Goal: Task Accomplishment & Management: Manage account settings

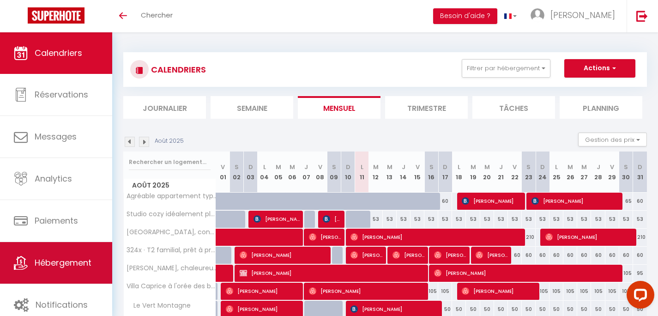
click at [56, 271] on link "Hébergement" at bounding box center [56, 263] width 112 height 42
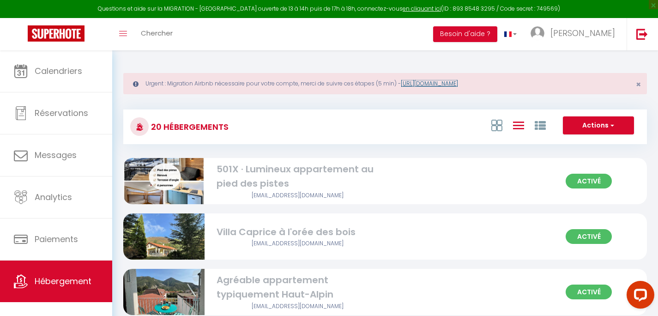
click at [458, 82] on link "[URL][DOMAIN_NAME]" at bounding box center [429, 83] width 57 height 8
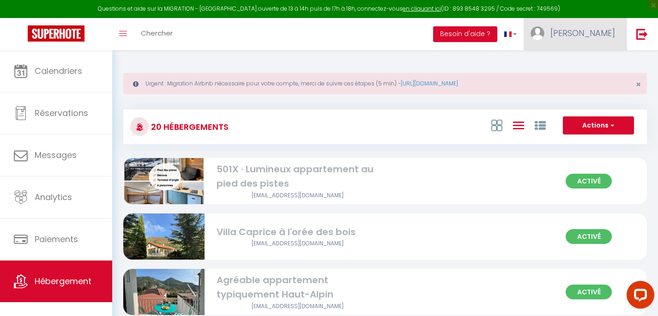
click at [545, 36] on img at bounding box center [538, 33] width 14 height 14
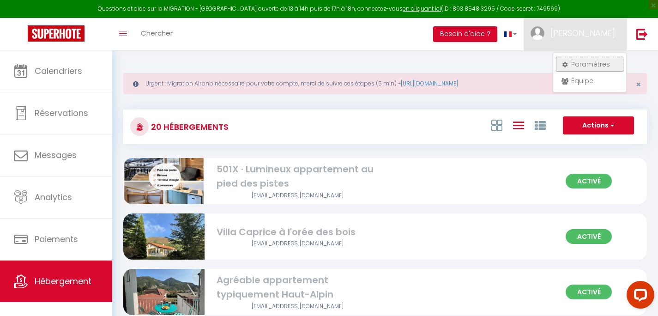
click at [580, 63] on link "Paramètres" at bounding box center [590, 64] width 68 height 16
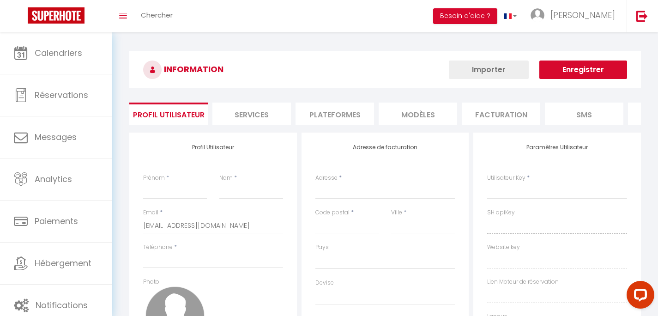
select select
select select "fr"
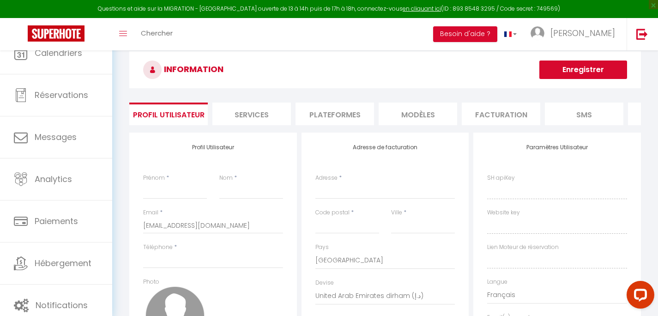
type input "[PERSON_NAME]"
type input "Francou"
type input "0625160873"
type input "[STREET_ADDRESS]"
type input "05400"
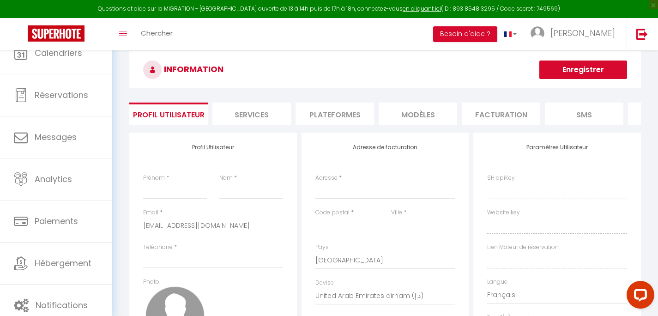
type input "Veynes"
select select "28"
type input "QbO3XpAnz4OGldFPPVG4ys25R"
type input "3wpJiWtq6F3IxAmM0DyBogTQs"
type input "[URL][DOMAIN_NAME]"
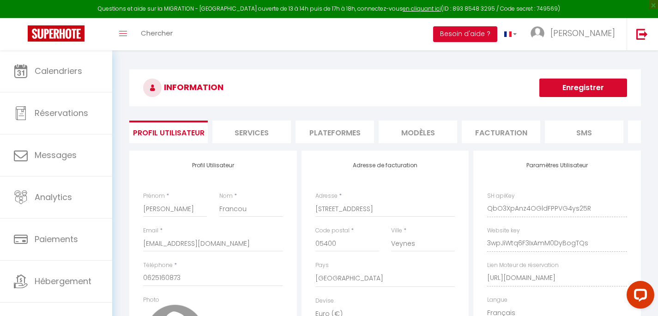
click at [353, 133] on li "Plateformes" at bounding box center [335, 132] width 79 height 23
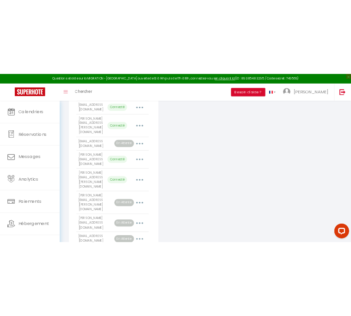
scroll to position [407, 0]
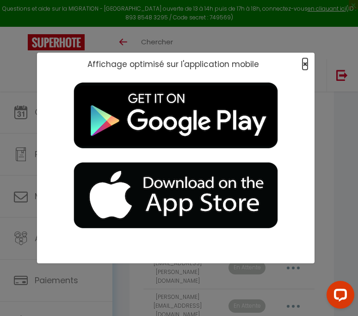
click at [307, 66] on span "×" at bounding box center [304, 64] width 5 height 12
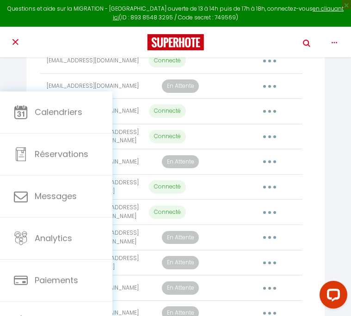
scroll to position [340, 0]
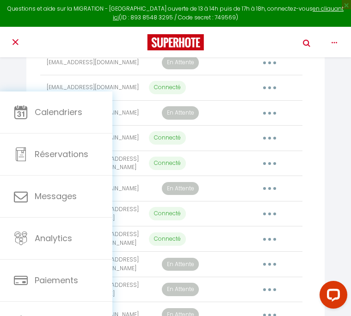
click at [282, 223] on button "button" at bounding box center [269, 214] width 24 height 18
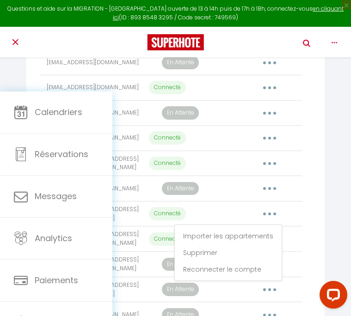
click at [282, 223] on button "button" at bounding box center [269, 214] width 24 height 18
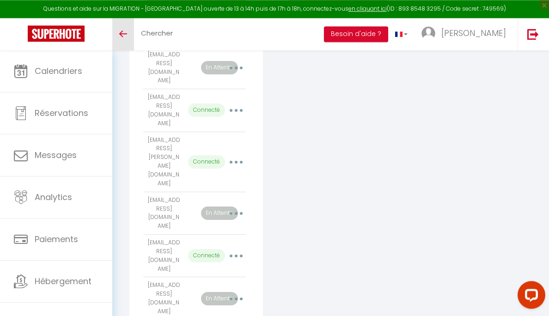
scroll to position [251, 0]
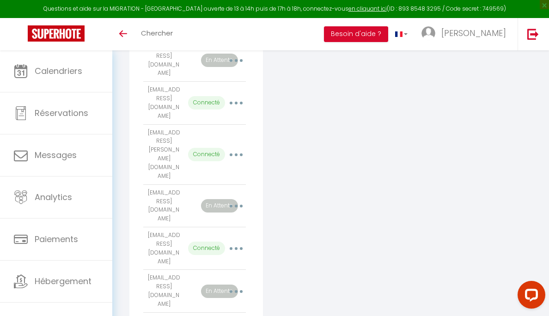
click at [239, 282] on button "button" at bounding box center [236, 291] width 24 height 18
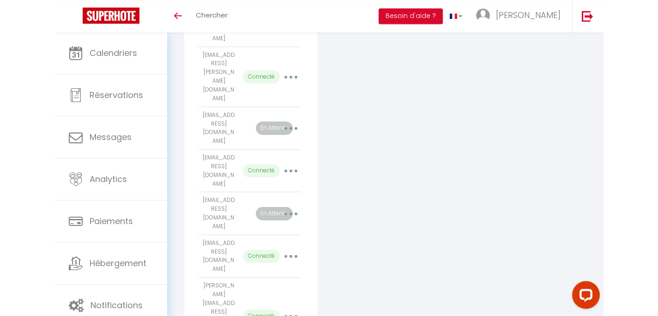
scroll to position [312, 0]
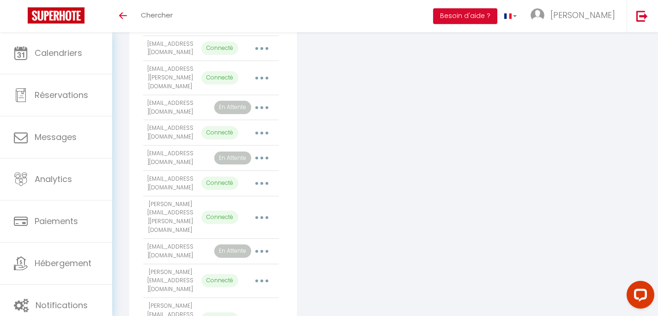
scroll to position [231, 0]
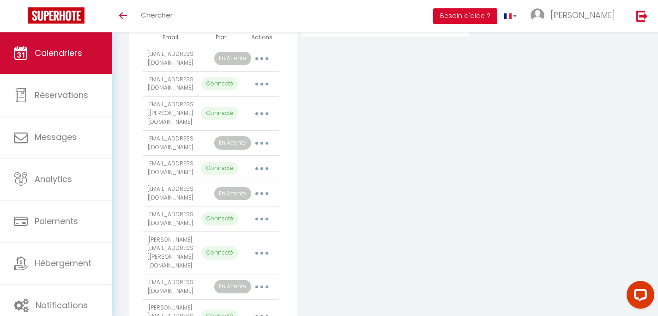
click at [73, 60] on link "Calendriers" at bounding box center [56, 53] width 112 height 42
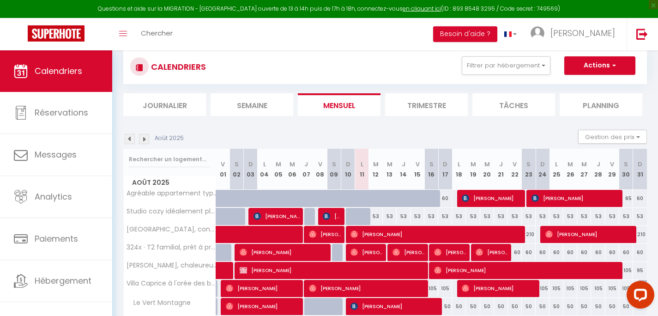
scroll to position [37, 0]
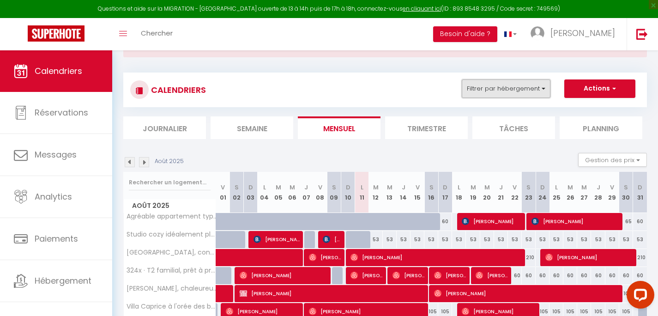
click at [491, 87] on button "Filtrer par hébergement" at bounding box center [506, 88] width 89 height 18
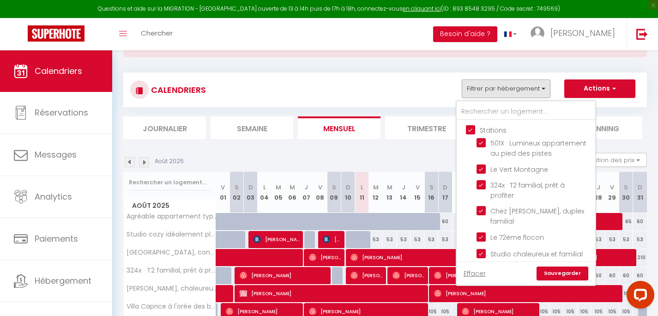
click at [338, 149] on section "Août 2025 Gestion des prix Nb Nuits minimum Règles Disponibilité Août 2025 V 01…" at bounding box center [385, 293] width 524 height 299
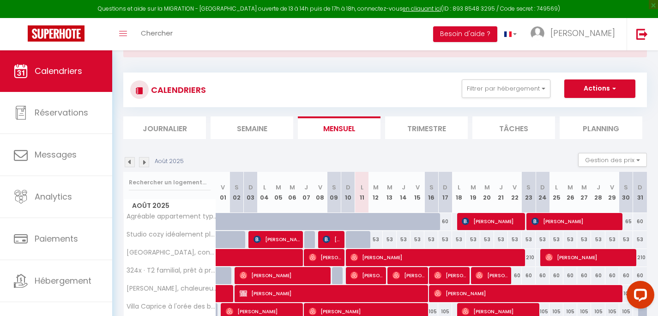
click at [140, 164] on img at bounding box center [144, 162] width 10 height 10
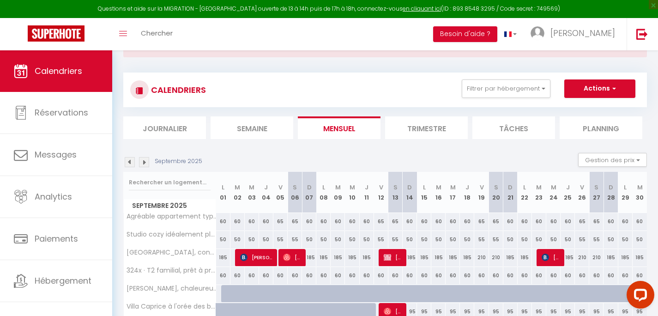
click at [140, 164] on img at bounding box center [144, 162] width 10 height 10
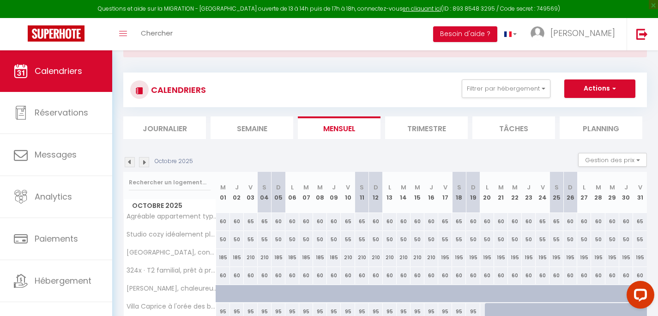
click at [142, 163] on img at bounding box center [144, 162] width 10 height 10
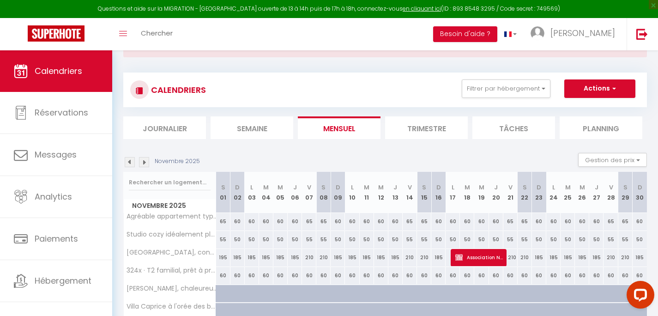
click at [142, 163] on img at bounding box center [144, 162] width 10 height 10
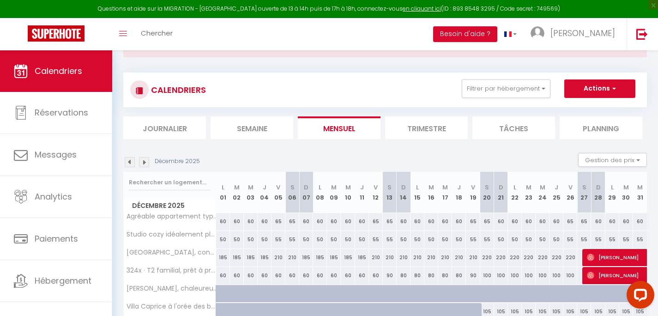
click at [142, 163] on img at bounding box center [144, 162] width 10 height 10
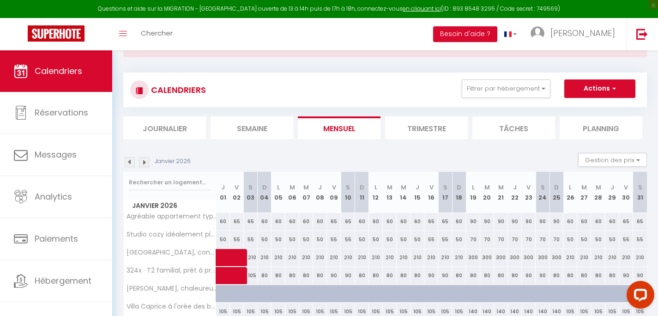
click at [142, 163] on img at bounding box center [144, 162] width 10 height 10
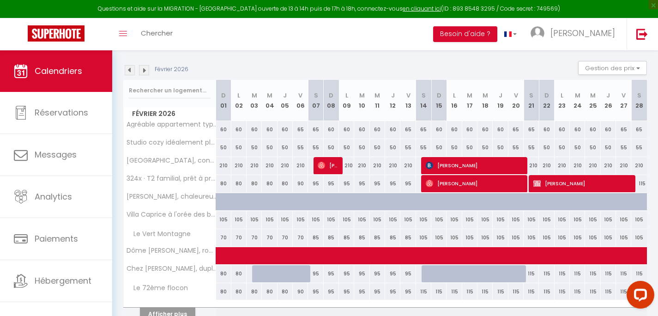
scroll to position [175, 0]
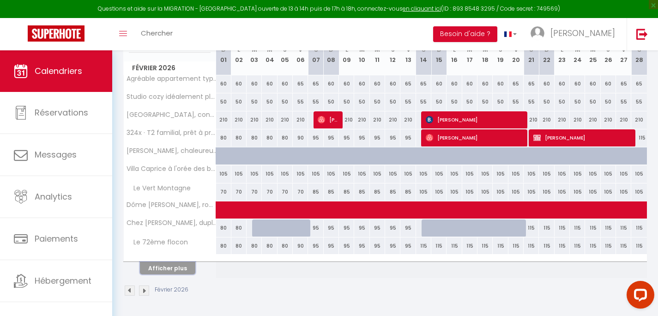
click at [179, 270] on button "Afficher plus" at bounding box center [167, 268] width 55 height 12
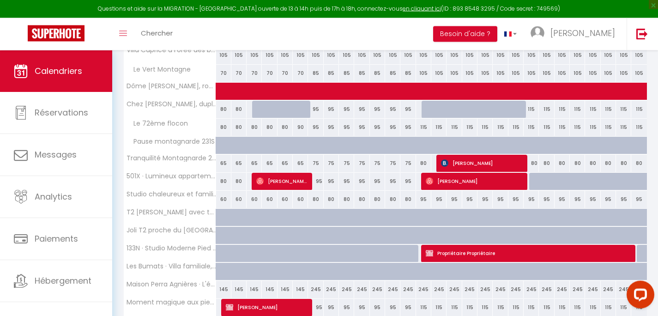
scroll to position [315, 0]
